Goal: Information Seeking & Learning: Learn about a topic

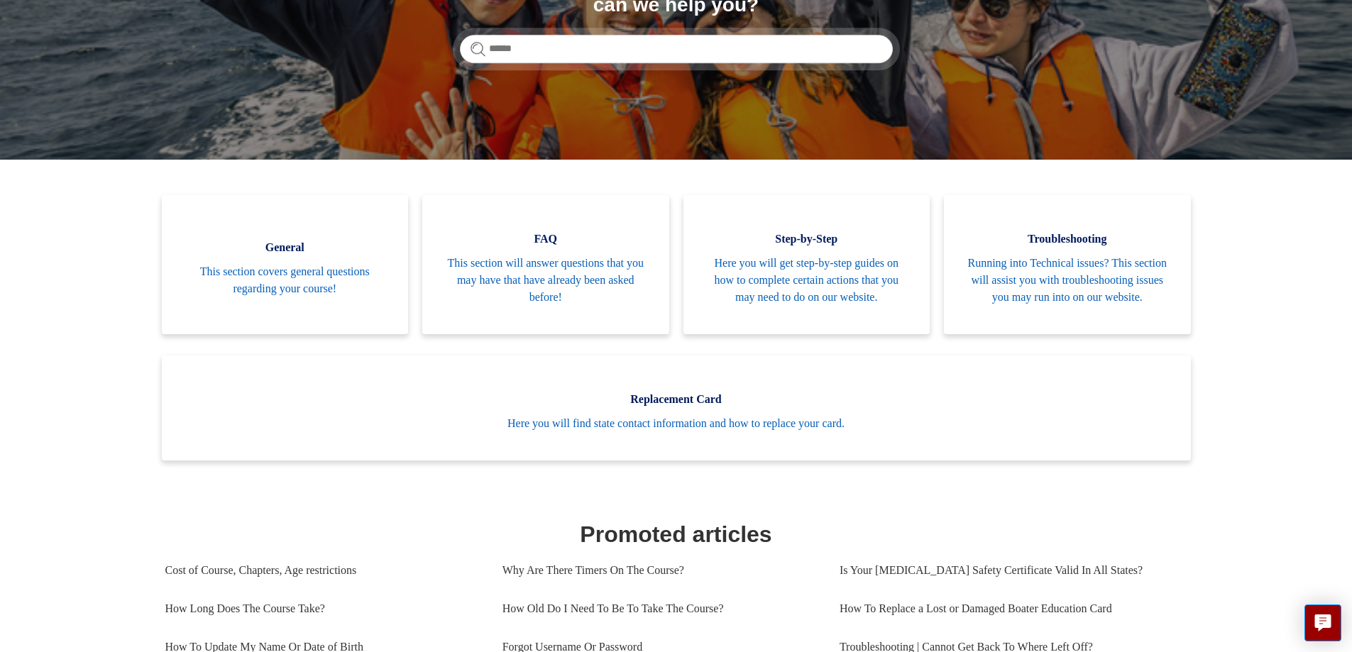
scroll to position [142, 0]
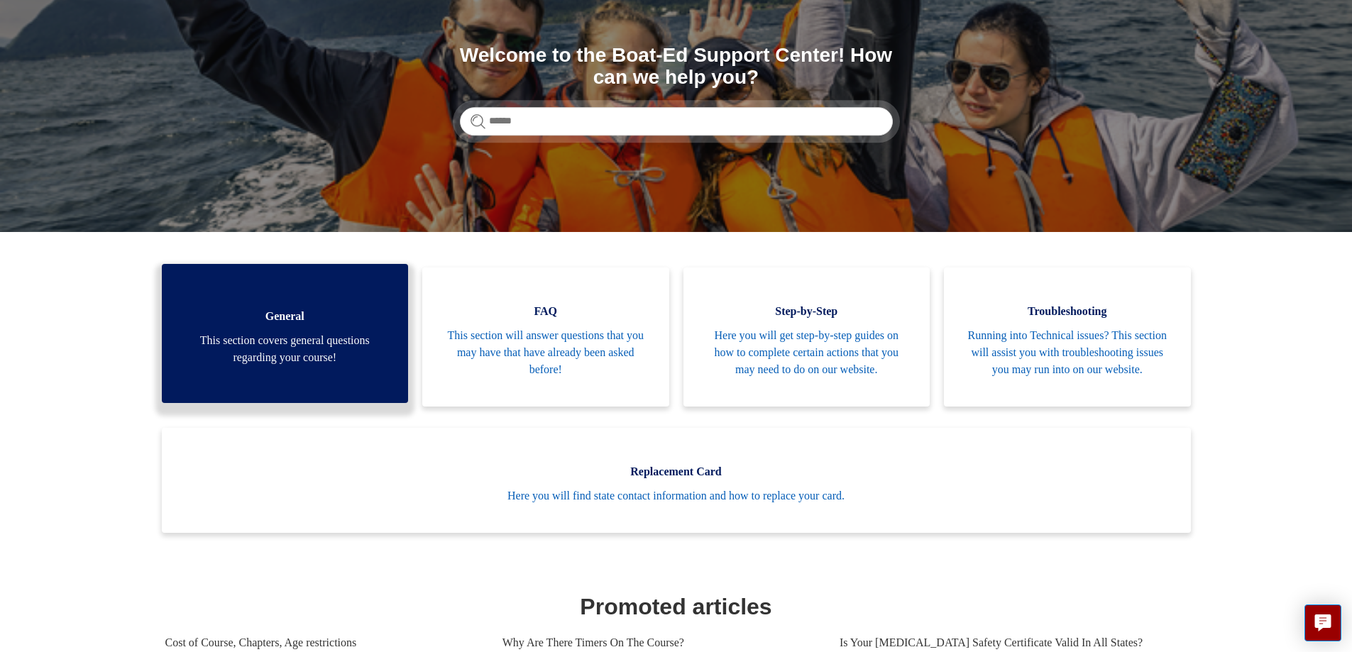
click at [343, 341] on span "This section covers general questions regarding your course!" at bounding box center [285, 349] width 204 height 34
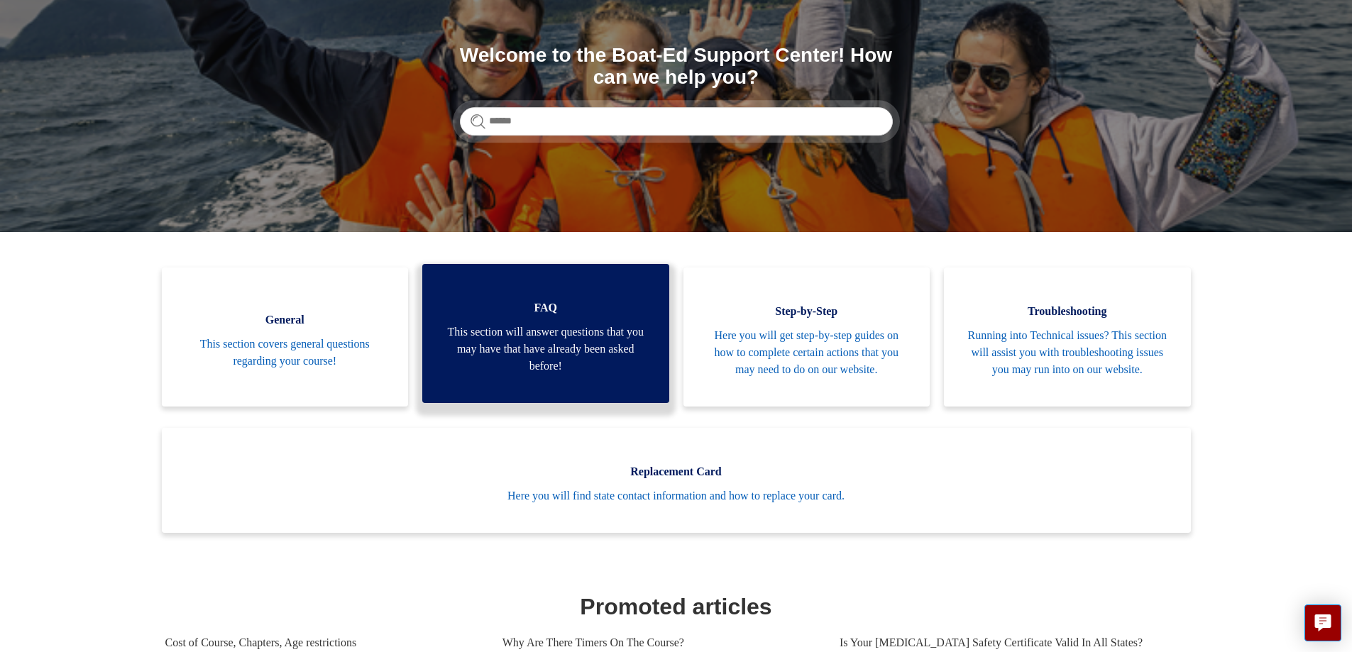
click at [520, 352] on span "This section will answer questions that you may have that have already been ask…" at bounding box center [546, 349] width 204 height 51
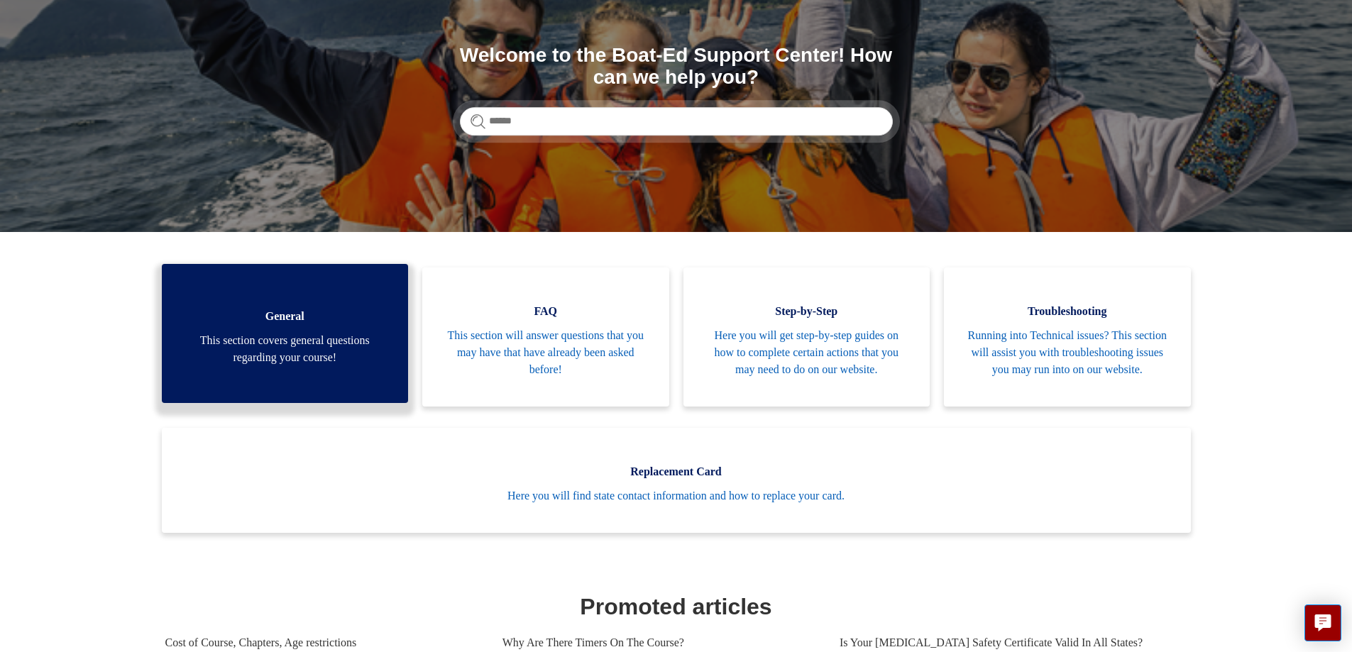
click at [280, 364] on span "This section covers general questions regarding your course!" at bounding box center [285, 349] width 204 height 34
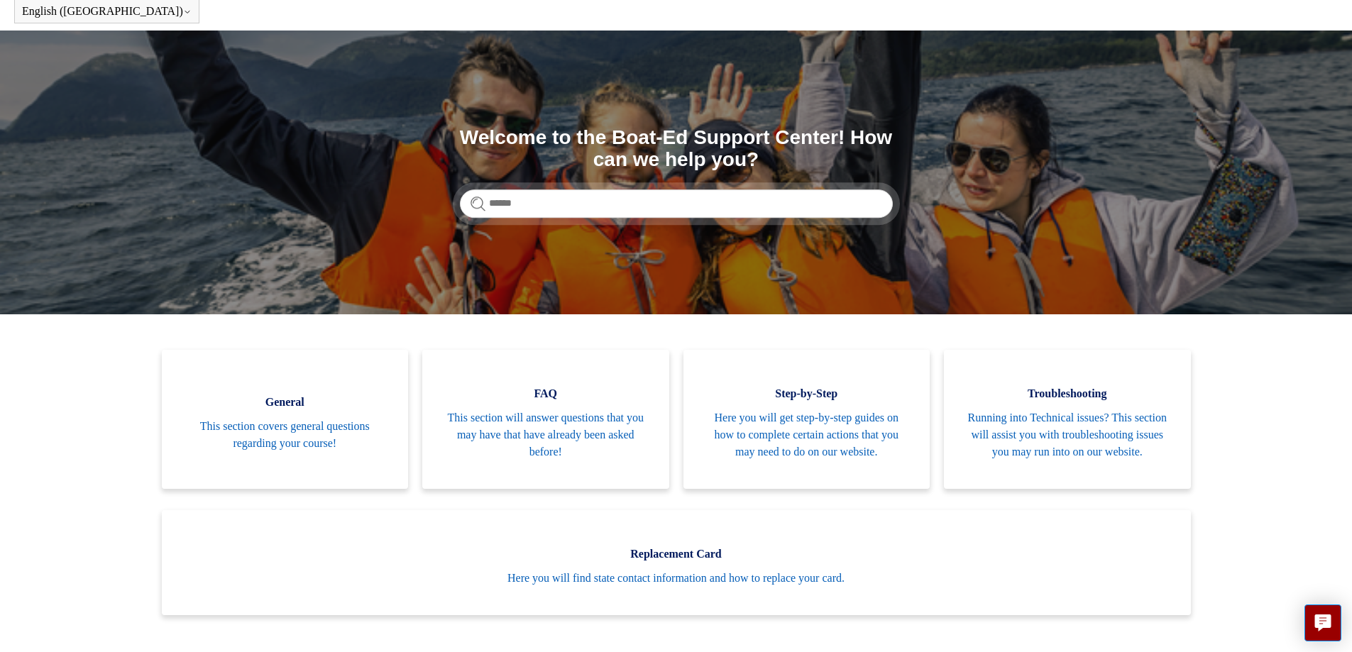
scroll to position [0, 0]
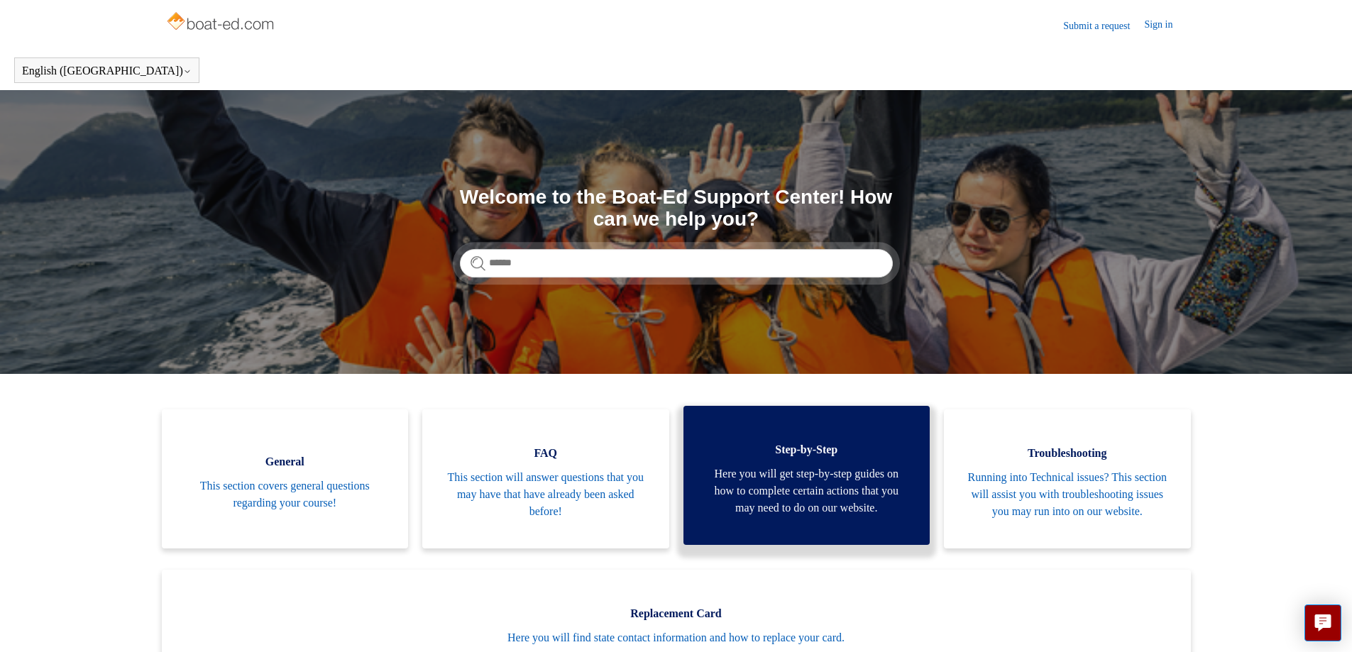
click at [805, 512] on span "Here you will get step-by-step guides on how to complete certain actions that y…" at bounding box center [807, 491] width 204 height 51
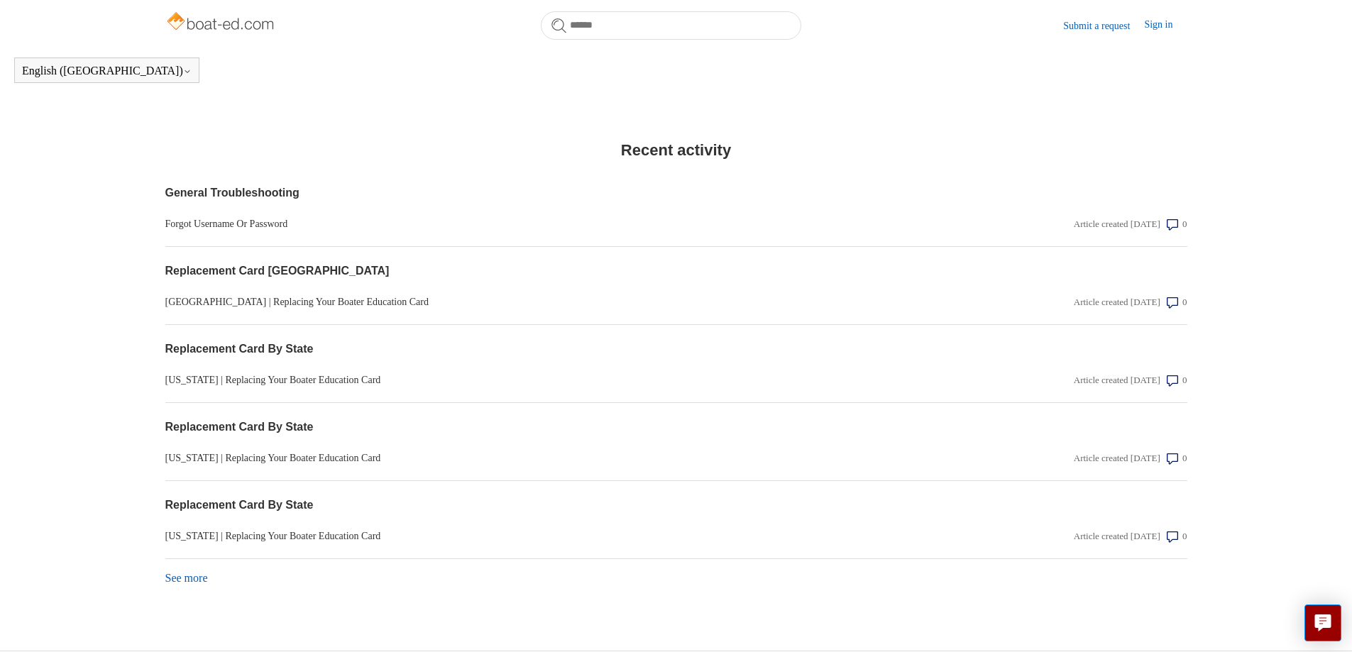
scroll to position [1099, 0]
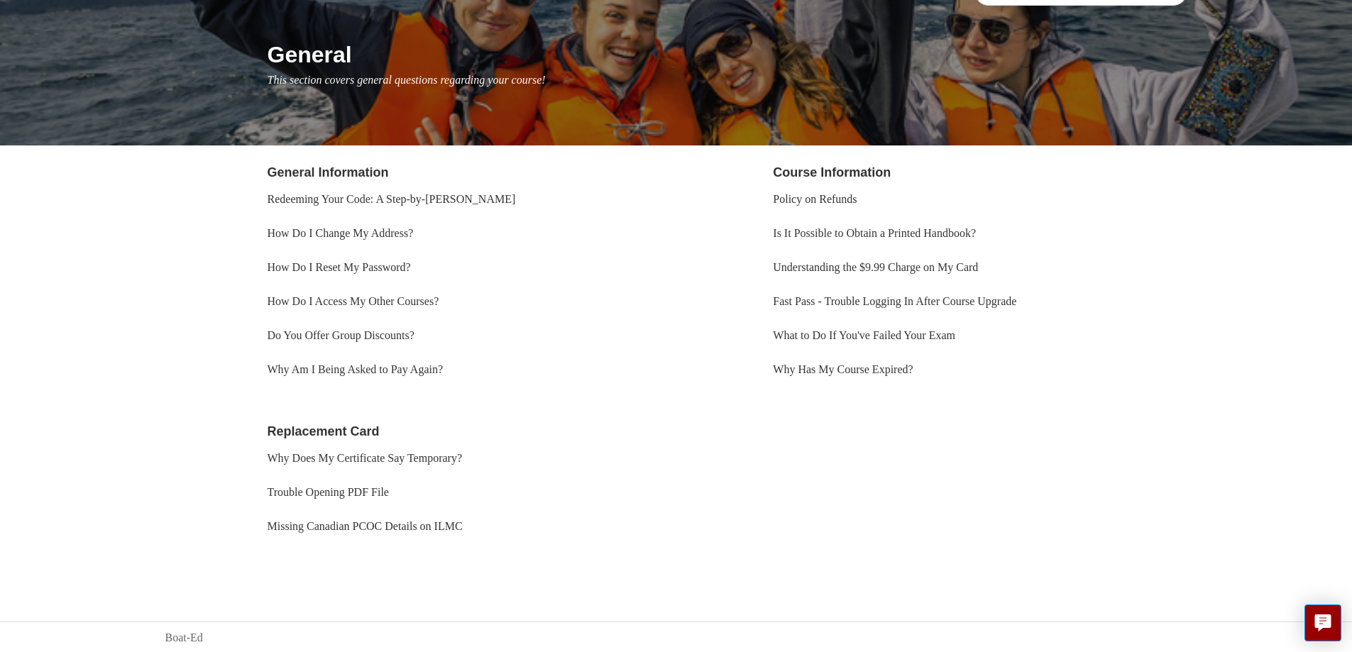
scroll to position [150, 0]
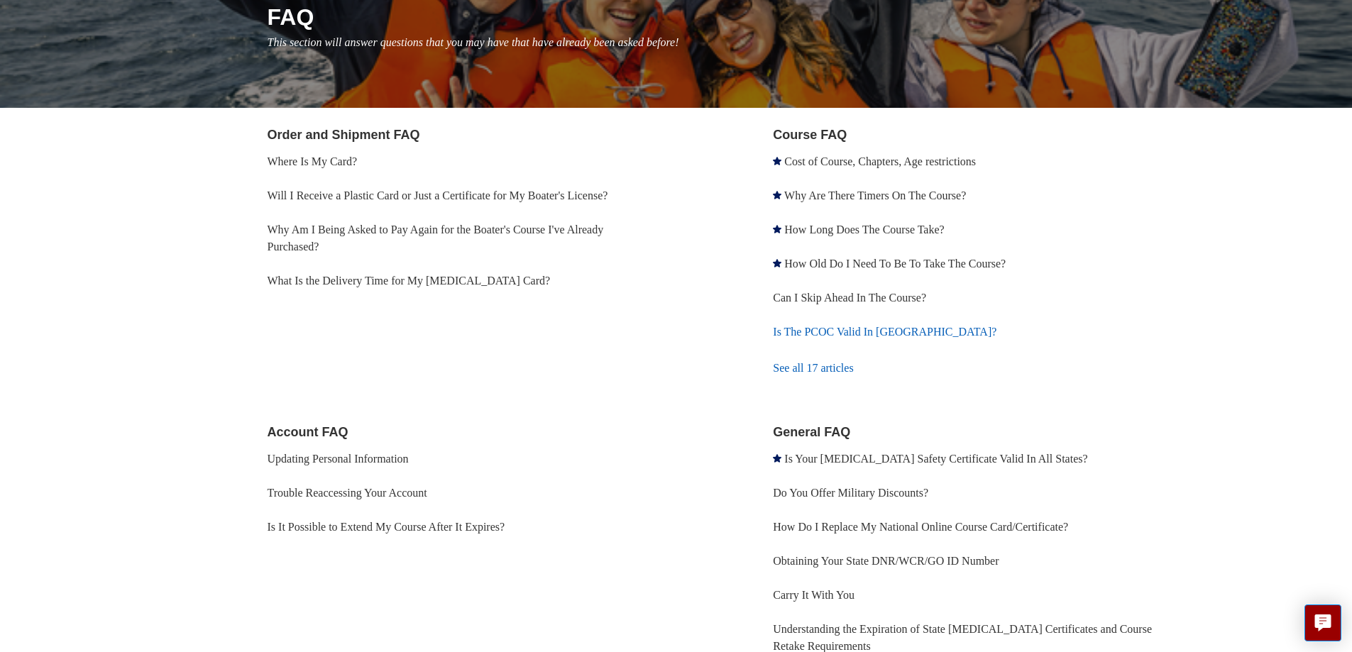
scroll to position [213, 0]
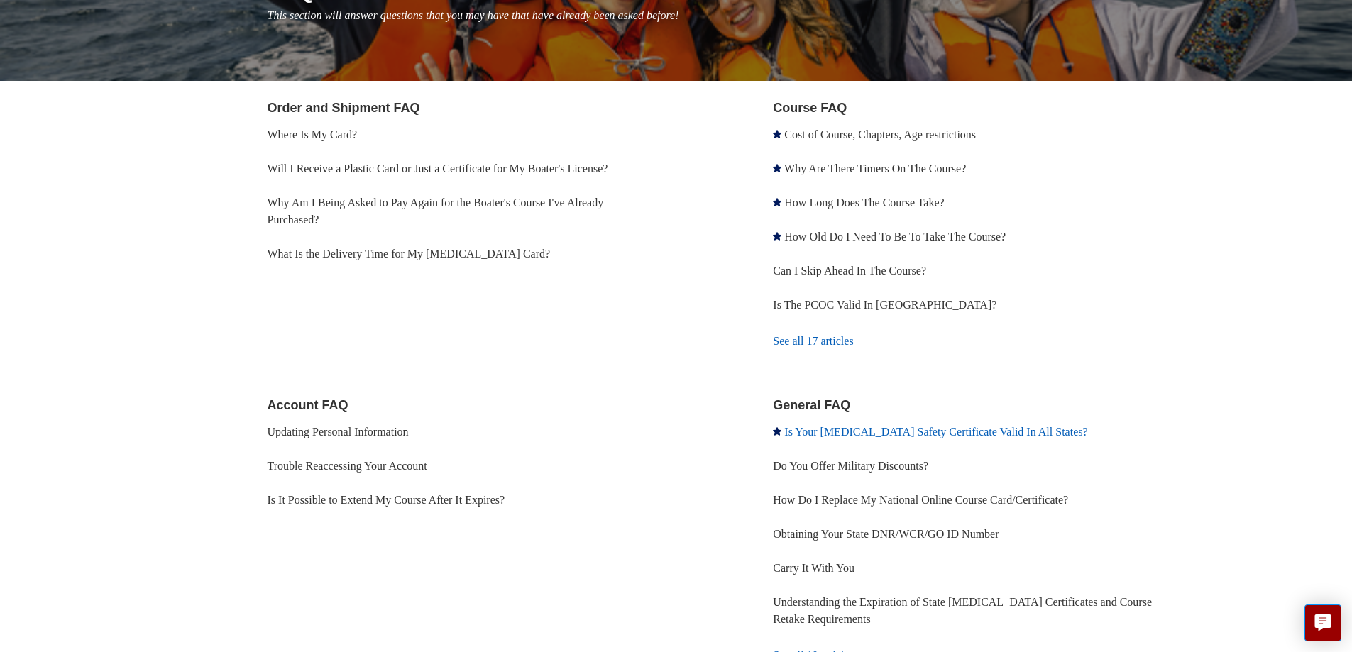
click at [855, 433] on link "Is Your [MEDICAL_DATA] Safety Certificate Valid In All States?" at bounding box center [935, 432] width 303 height 12
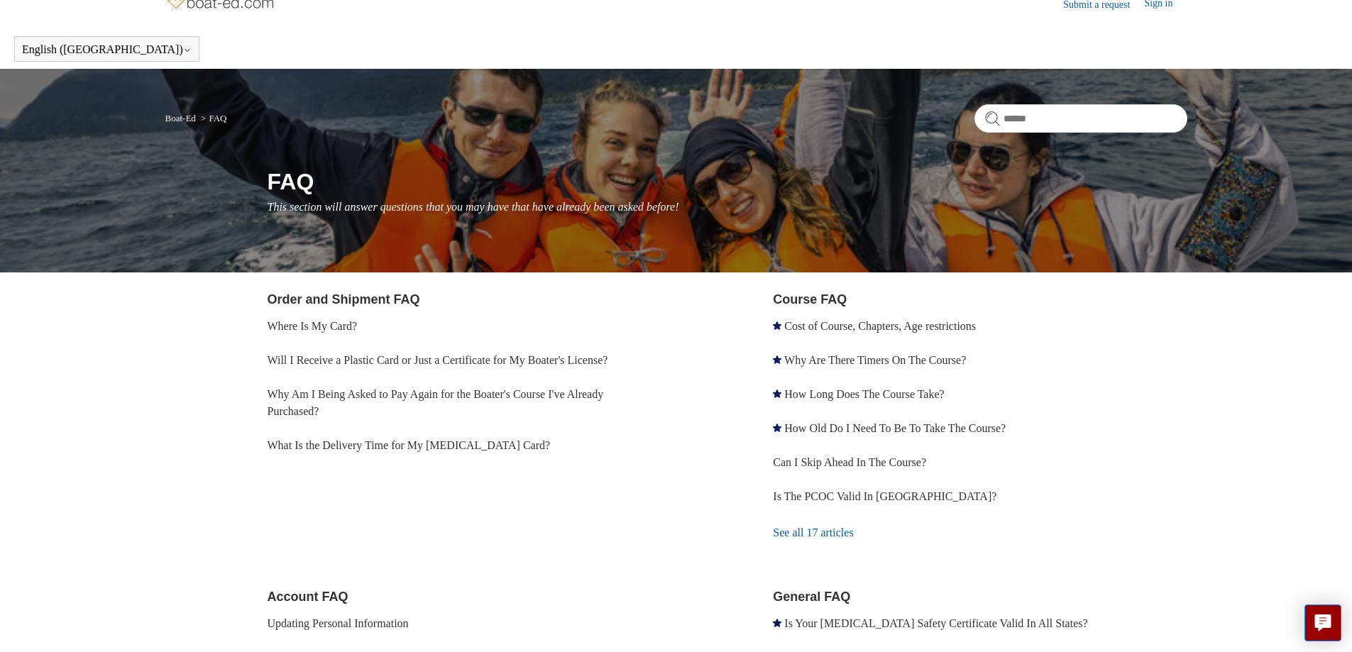
scroll to position [0, 0]
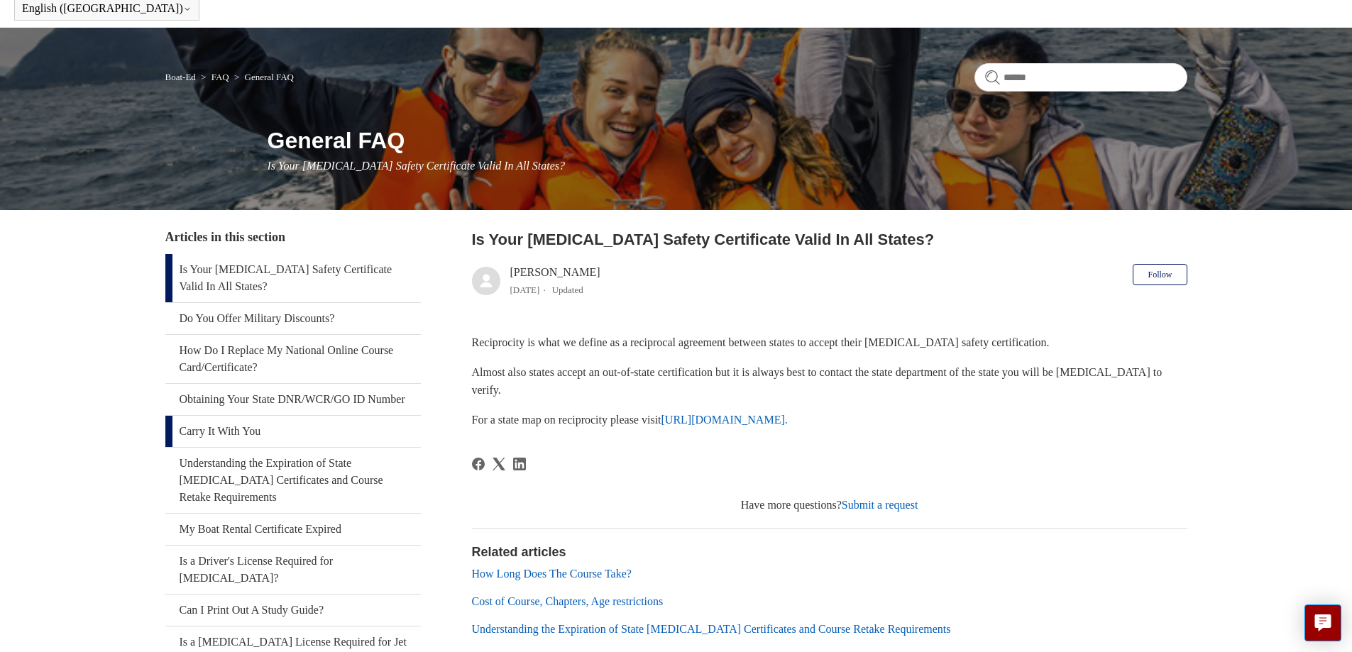
scroll to position [61, 0]
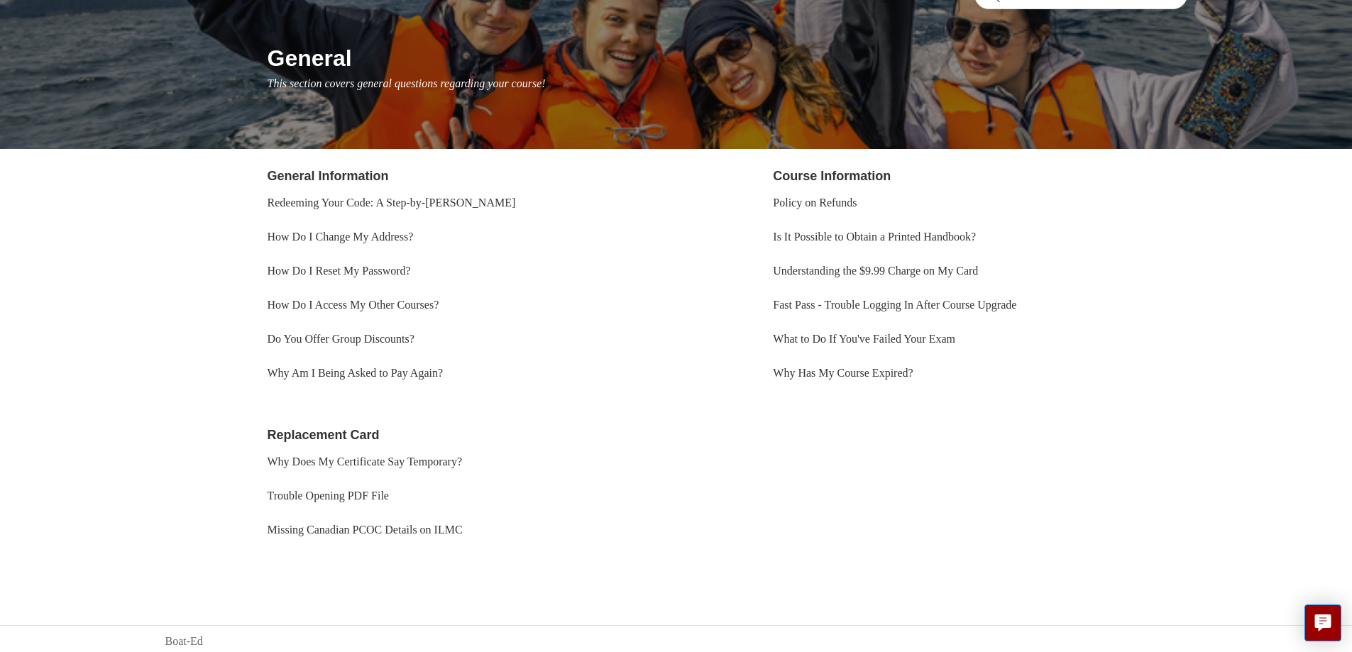
scroll to position [150, 0]
